Goal: Information Seeking & Learning: Learn about a topic

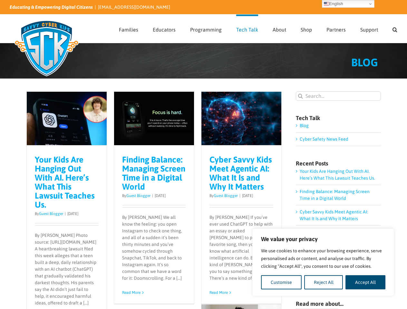
click at [203, 155] on div "Cyber Savvy Kids Meet Agentic AI: What It Is and Why It Matters By Guest Blogge…" at bounding box center [241, 225] width 80 height 158
click at [281, 283] on button "Customise" at bounding box center [281, 283] width 41 height 14
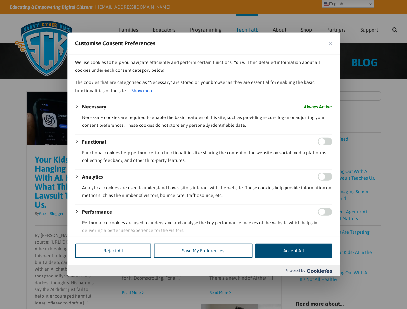
click at [366, 283] on div at bounding box center [203, 154] width 407 height 309
click at [395, 29] on div at bounding box center [203, 154] width 407 height 309
click at [348, 4] on div at bounding box center [203, 154] width 407 height 309
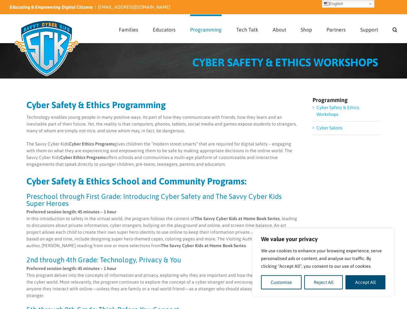
click at [203, 155] on p "The Savvy Cyber Kids Cyber Ethics Programs gives children the “modern street sm…" at bounding box center [162, 154] width 272 height 27
click at [281, 283] on button "Customise" at bounding box center [281, 283] width 41 height 14
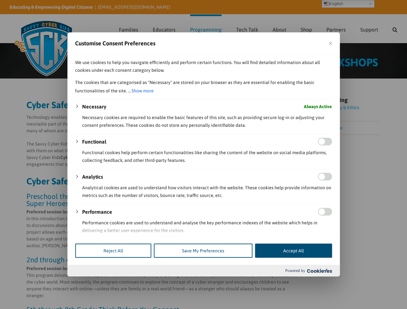
click at [324, 283] on div "Necessary Always Active Necessary cookies are required to enable the basic feat…" at bounding box center [203, 203] width 257 height 200
click at [366, 283] on div at bounding box center [203, 154] width 407 height 309
click at [395, 29] on div at bounding box center [203, 154] width 407 height 309
click at [348, 4] on div at bounding box center [203, 154] width 407 height 309
